Goal: Find specific page/section: Find specific page/section

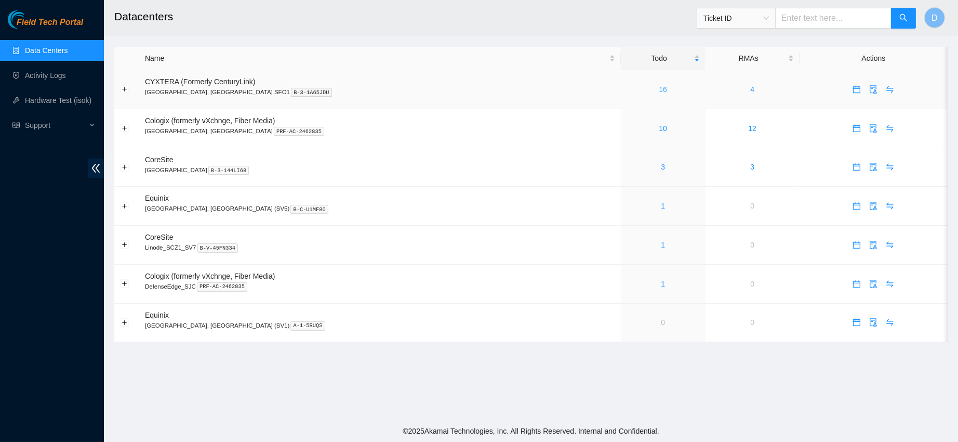
click at [659, 92] on link "16" at bounding box center [663, 89] width 8 height 8
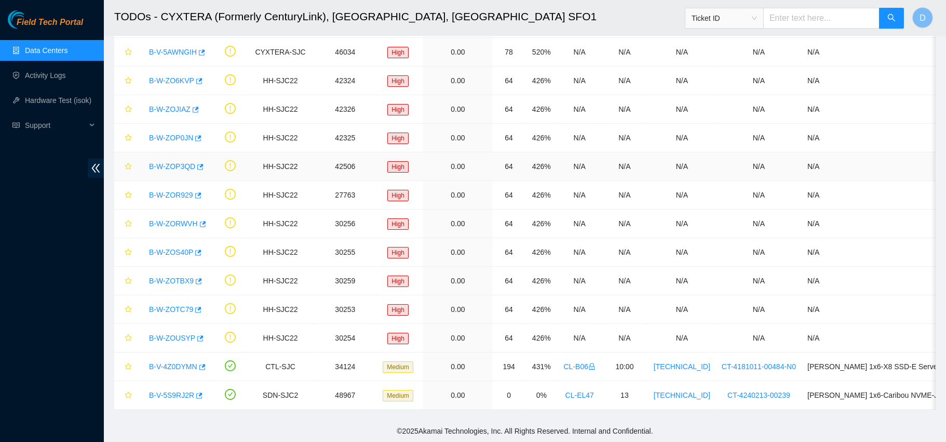
scroll to position [170, 0]
click at [169, 391] on link "B-V-5S9RJ2R" at bounding box center [171, 395] width 45 height 8
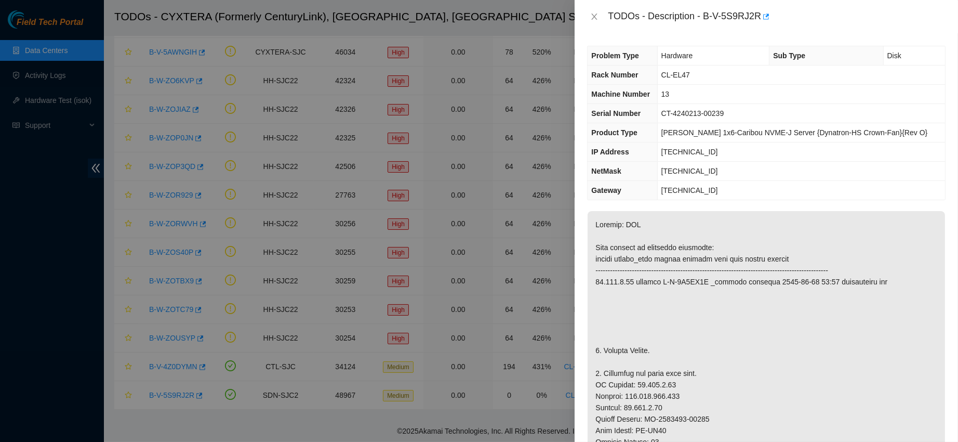
click at [595, 23] on div "TODOs - Description - B-V-5S9RJ2R" at bounding box center [766, 16] width 358 height 17
click at [596, 16] on icon "close" at bounding box center [594, 16] width 8 height 8
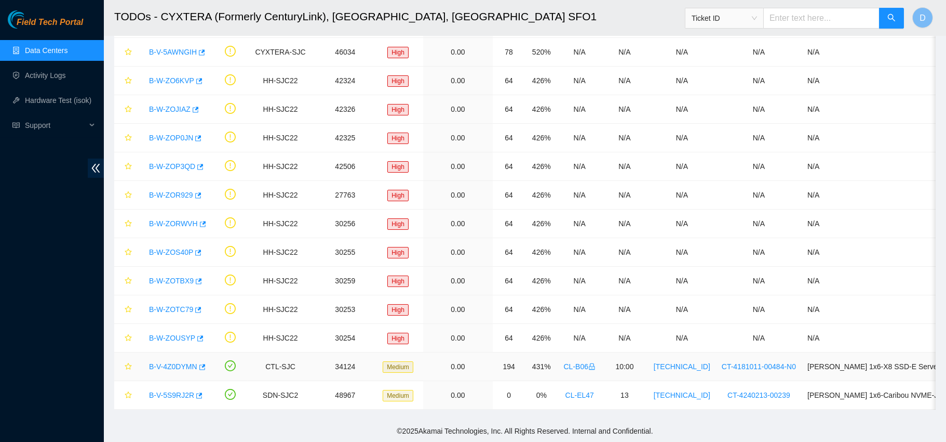
click at [182, 362] on link "B-V-4Z0DYMN" at bounding box center [173, 366] width 48 height 8
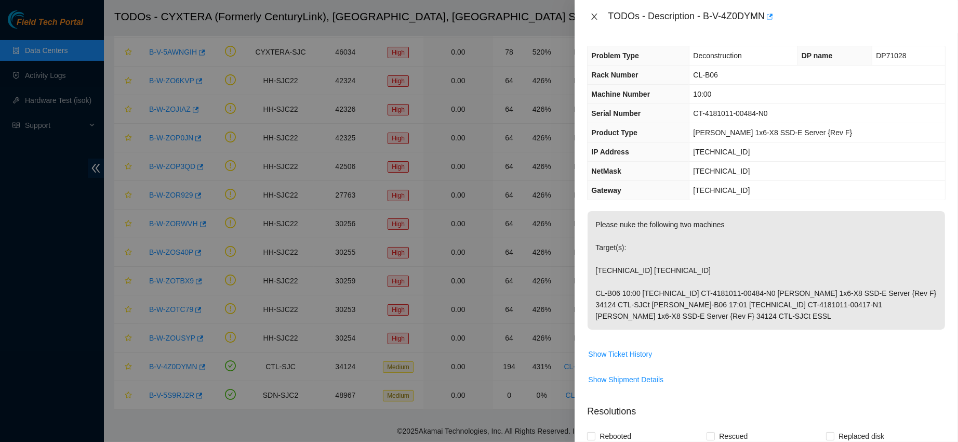
click at [598, 19] on button "Close" at bounding box center [594, 17] width 15 height 10
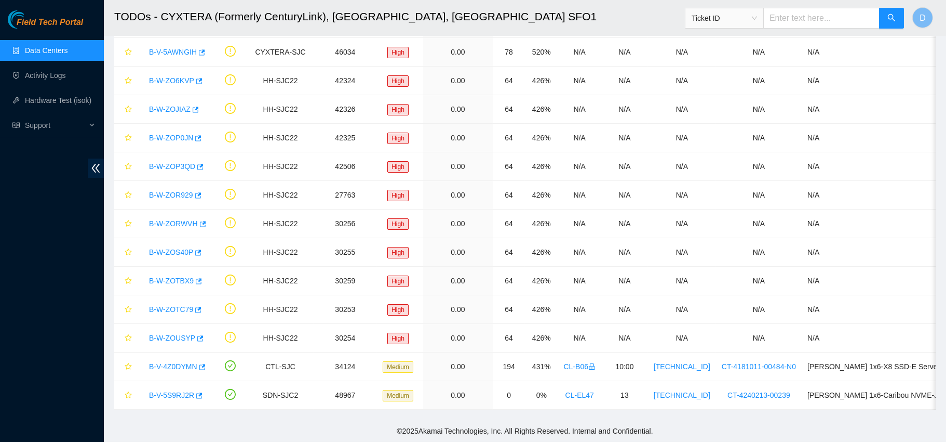
click at [68, 52] on link "Data Centers" at bounding box center [46, 50] width 43 height 8
